Goal: Task Accomplishment & Management: Use online tool/utility

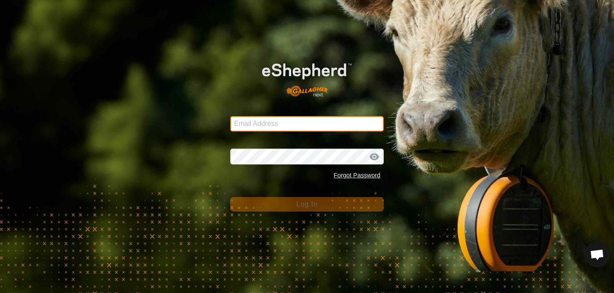
click at [279, 120] on input "Email Address" at bounding box center [306, 123] width 153 height 15
type input "[EMAIL_ADDRESS][DOMAIN_NAME]"
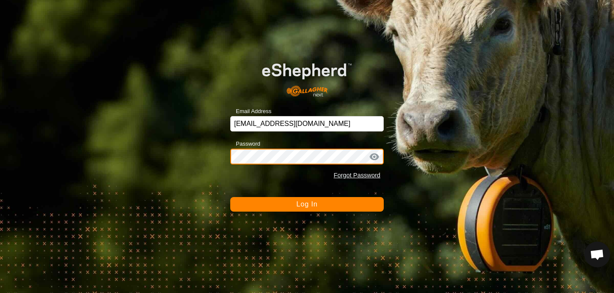
click at [230, 197] on button "Log In" at bounding box center [306, 204] width 153 height 15
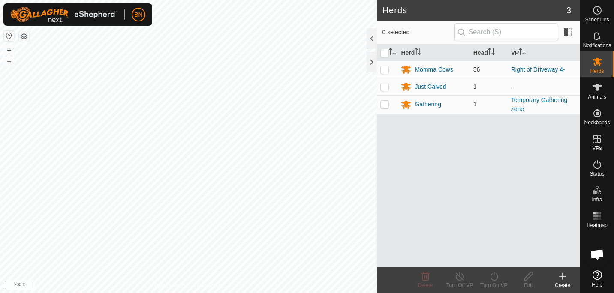
click at [388, 70] on p-checkbox at bounding box center [384, 69] width 9 height 7
checkbox input "true"
click at [495, 277] on icon at bounding box center [494, 276] width 11 height 10
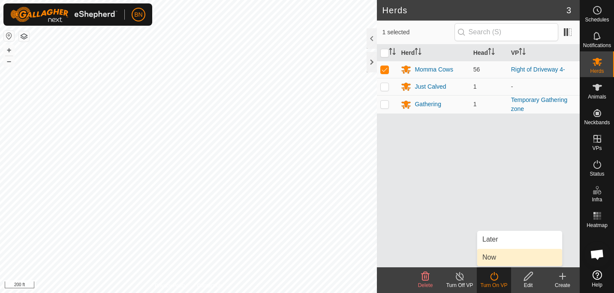
click at [493, 256] on link "Now" at bounding box center [519, 257] width 85 height 17
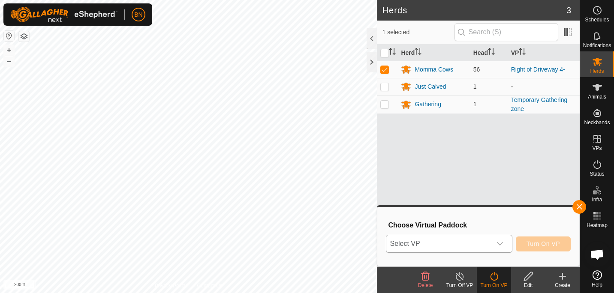
click at [502, 240] on div "dropdown trigger" at bounding box center [499, 243] width 17 height 17
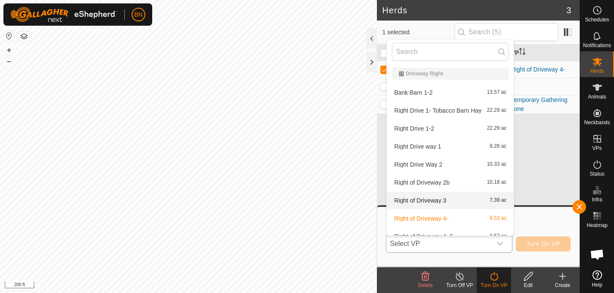
scroll to position [9, 0]
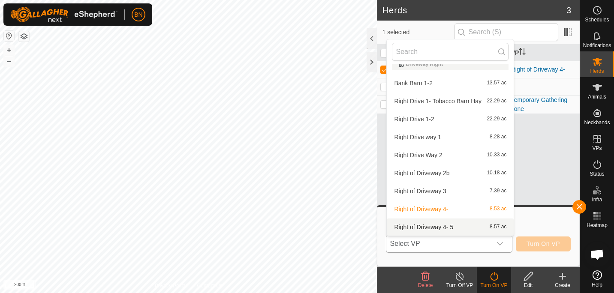
click at [440, 227] on li "Right of Driveway 4- 5 8.57 ac" at bounding box center [450, 227] width 127 height 17
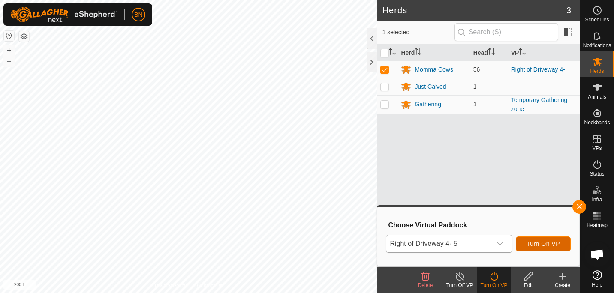
click at [536, 244] on span "Turn On VP" at bounding box center [543, 244] width 33 height 7
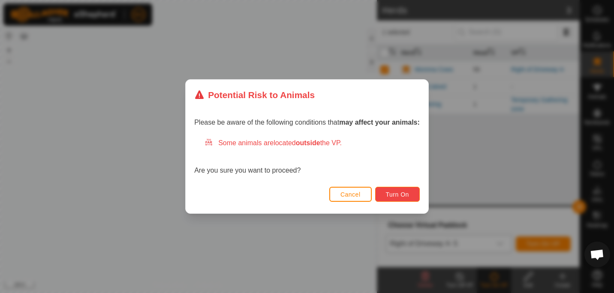
click at [407, 200] on button "Turn On" at bounding box center [397, 194] width 45 height 15
